Goal: Information Seeking & Learning: Find specific fact

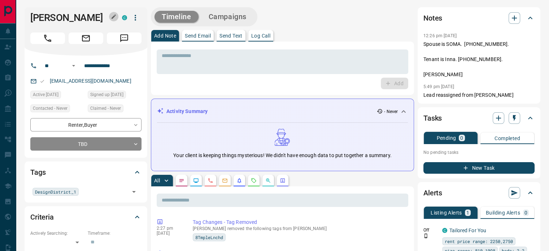
click at [113, 16] on icon "button" at bounding box center [114, 17] width 6 height 6
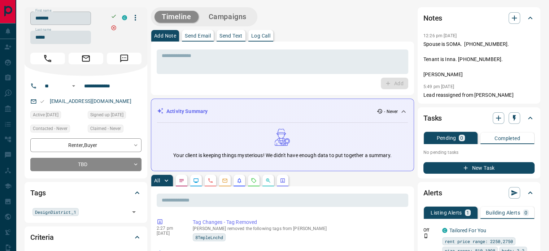
click at [87, 22] on input "*******" at bounding box center [60, 18] width 61 height 13
click at [71, 43] on input "*****" at bounding box center [60, 37] width 61 height 13
click at [118, 89] on input "**********" at bounding box center [109, 86] width 56 height 12
click at [121, 103] on div "[EMAIL_ADDRESS][DOMAIN_NAME]" at bounding box center [85, 101] width 111 height 12
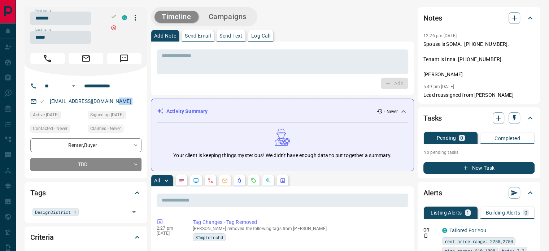
click at [121, 103] on div "[EMAIL_ADDRESS][DOMAIN_NAME]" at bounding box center [85, 101] width 111 height 12
copy link "[EMAIL_ADDRESS][DOMAIN_NAME]"
click at [507, 94] on p "Lead reassigned from [PERSON_NAME]" at bounding box center [479, 95] width 111 height 8
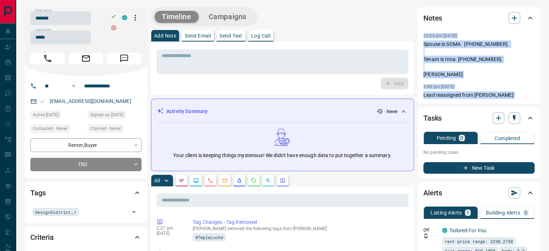
copy div "12:26 pm [DATE] Pin Spouse is SOMA. [PHONE_NUMBER]. Tenant is Inna. [PHONE_NUMB…"
drag, startPoint x: 507, startPoint y: 94, endPoint x: 423, endPoint y: 38, distance: 100.9
click at [423, 38] on div "Notes 12:26 pm [DATE] Spouse is SOMA. [PHONE_NUMBER]. Tenant is Inna. [PHONE_NU…" at bounding box center [479, 55] width 123 height 96
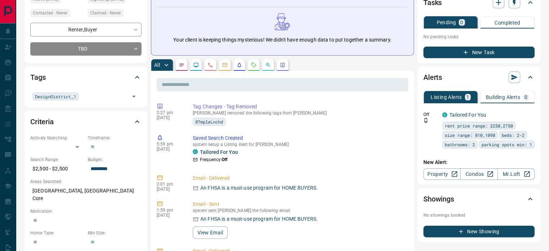
scroll to position [144, 0]
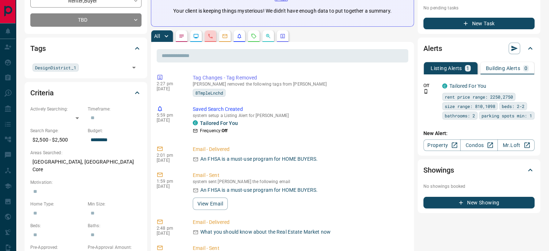
click at [209, 31] on button "button" at bounding box center [211, 36] width 12 height 12
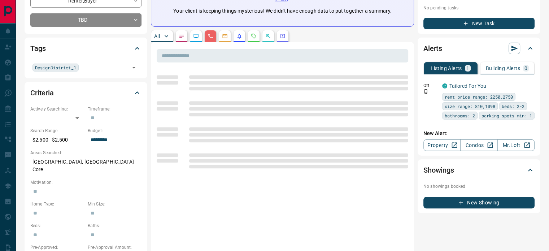
click at [66, 153] on p "Areas Searched:" at bounding box center [85, 153] width 111 height 7
click at [65, 160] on p "[GEOGRAPHIC_DATA], [GEOGRAPHIC_DATA] Core" at bounding box center [85, 166] width 111 height 20
copy p "[GEOGRAPHIC_DATA], [GEOGRAPHIC_DATA] Core"
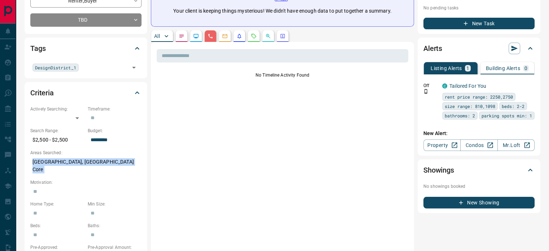
scroll to position [0, 0]
